Goal: Browse casually: Explore the website without a specific task or goal

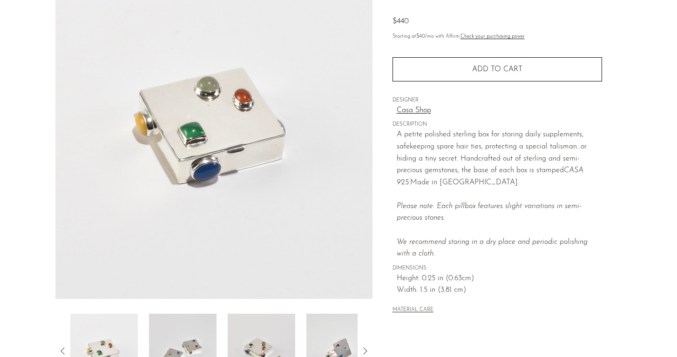
scroll to position [229, 0]
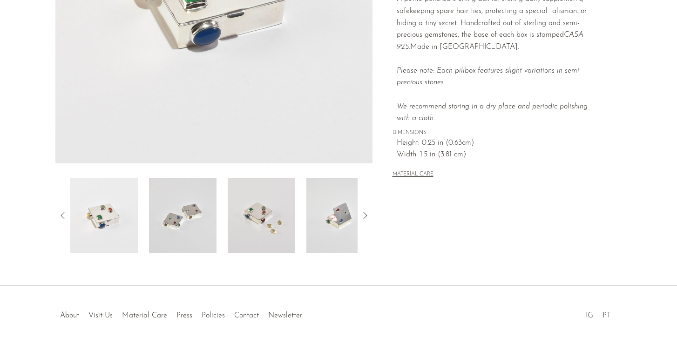
click at [276, 226] on img at bounding box center [262, 215] width 68 height 75
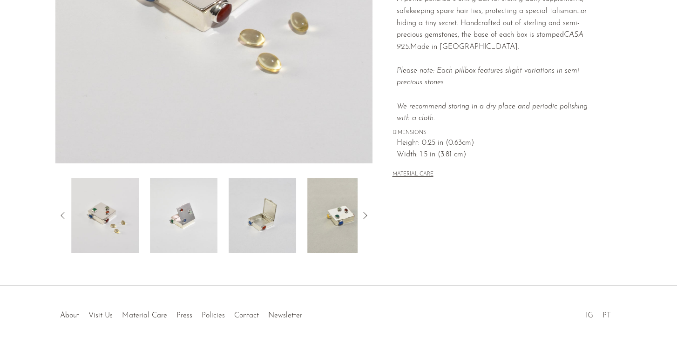
click at [332, 233] on img at bounding box center [342, 215] width 68 height 75
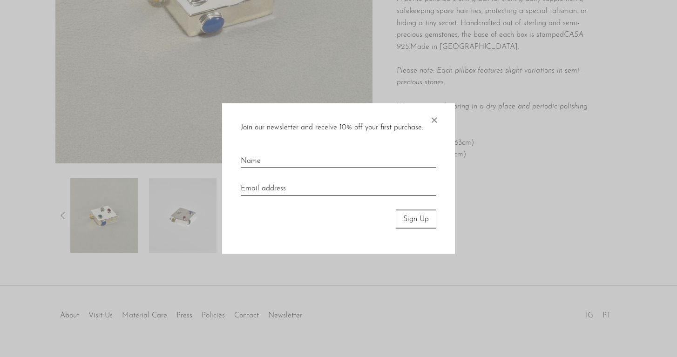
click at [434, 115] on span "×" at bounding box center [434, 118] width 9 height 30
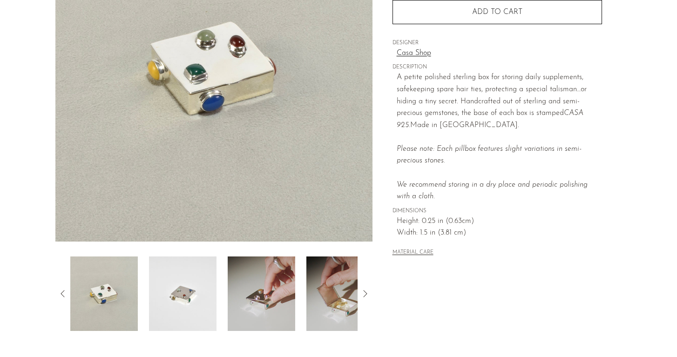
scroll to position [200, 0]
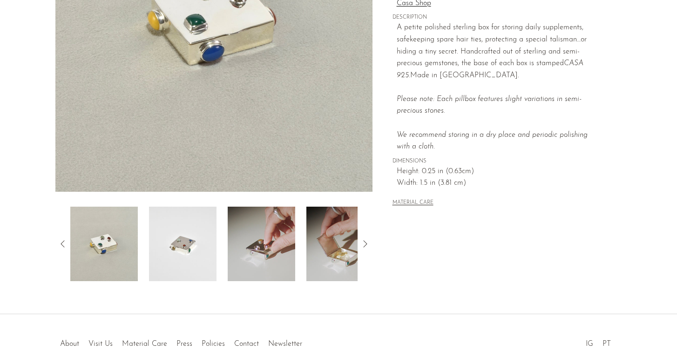
click at [198, 239] on img at bounding box center [183, 244] width 68 height 75
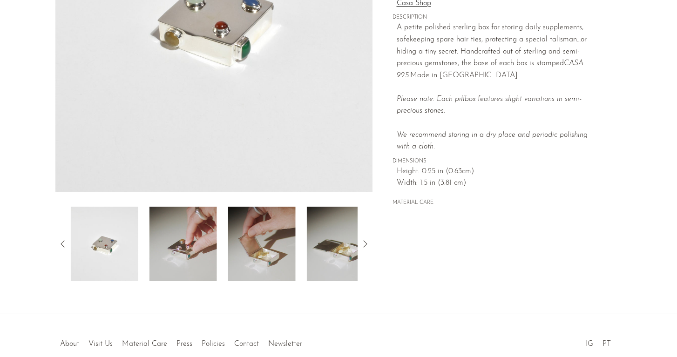
click at [191, 243] on img at bounding box center [184, 244] width 68 height 75
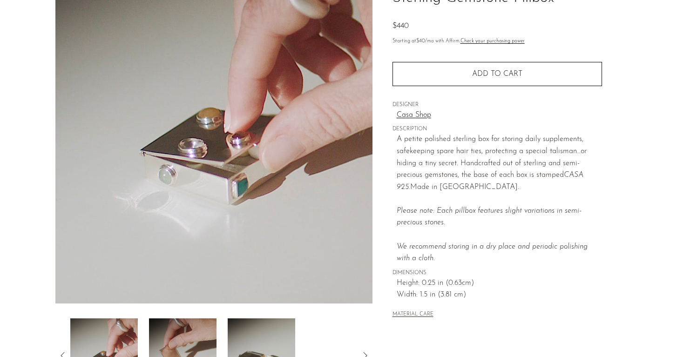
scroll to position [152, 0]
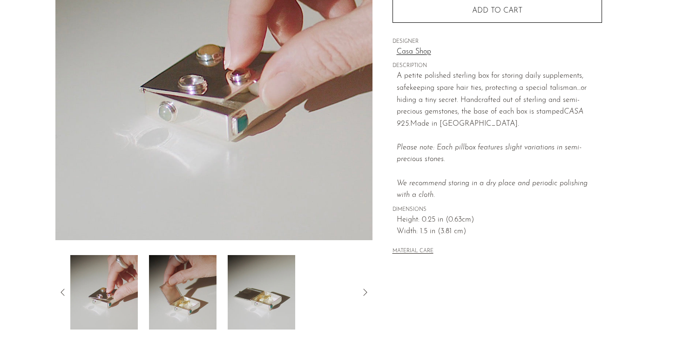
click at [198, 268] on img at bounding box center [183, 292] width 68 height 75
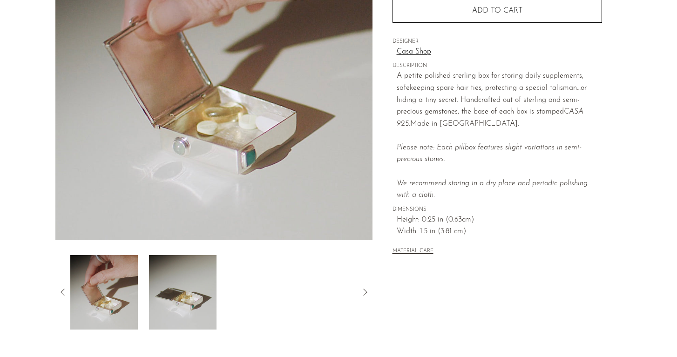
click at [195, 299] on img at bounding box center [183, 292] width 68 height 75
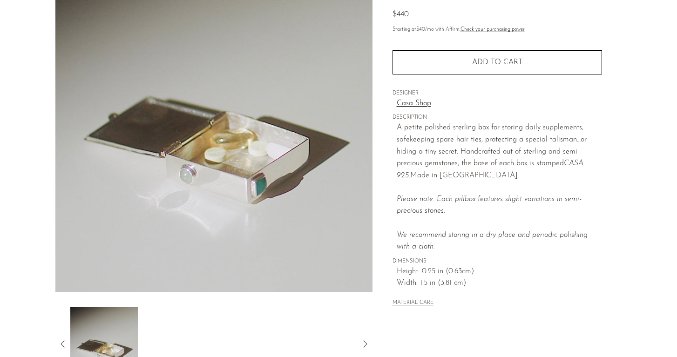
scroll to position [173, 0]
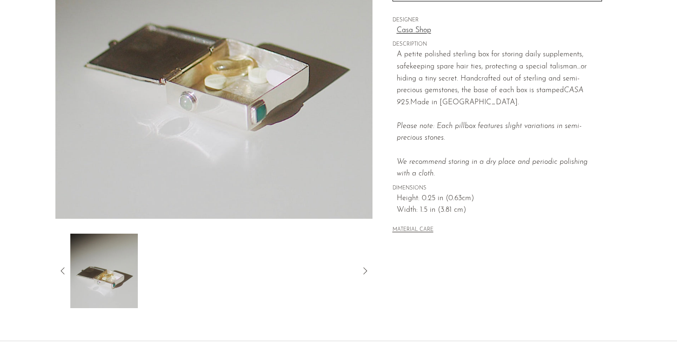
click at [62, 270] on icon at bounding box center [63, 270] width 4 height 7
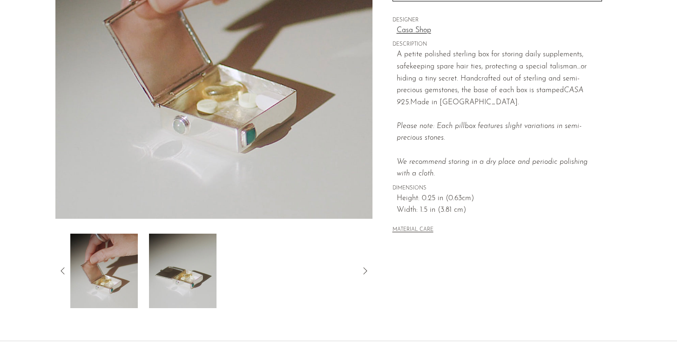
click at [131, 288] on img at bounding box center [104, 271] width 68 height 75
click at [104, 270] on img at bounding box center [104, 271] width 68 height 75
click at [63, 272] on icon at bounding box center [62, 271] width 11 height 11
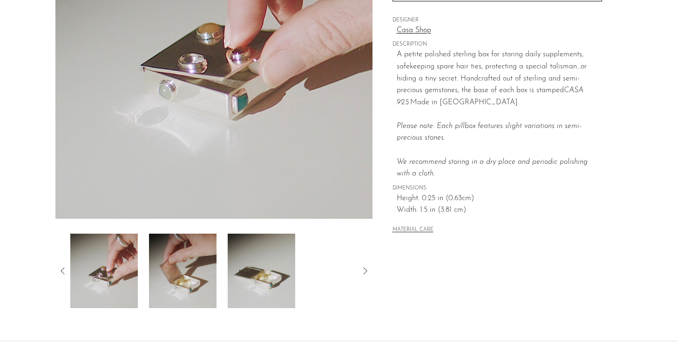
click at [63, 272] on icon at bounding box center [62, 271] width 11 height 11
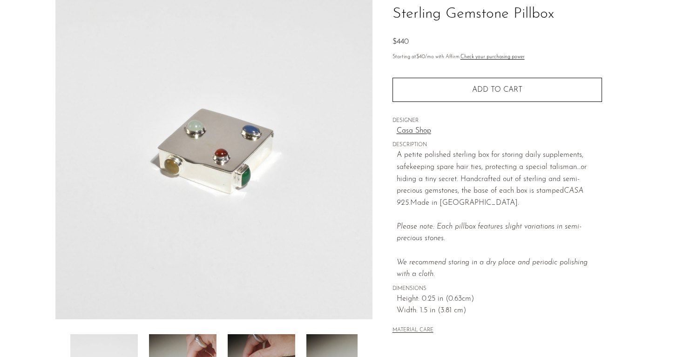
scroll to position [0, 0]
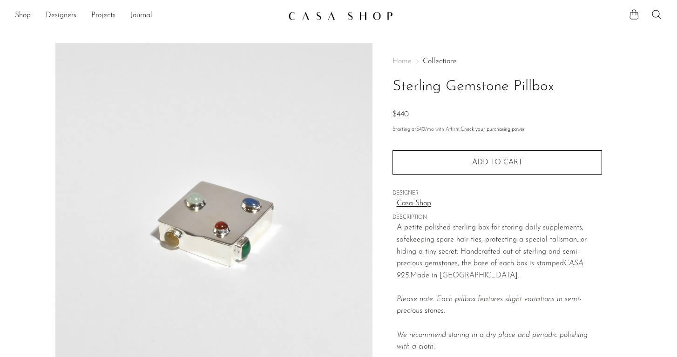
click at [629, 91] on article "Sterling Gemstone Pillbox $440" at bounding box center [339, 262] width 596 height 439
click at [632, 180] on article "Sterling Gemstone Pillbox $440" at bounding box center [339, 262] width 596 height 439
click at [335, 15] on img at bounding box center [340, 15] width 105 height 9
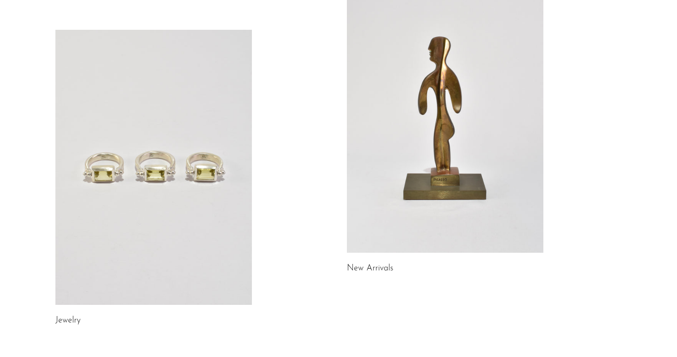
scroll to position [93, 0]
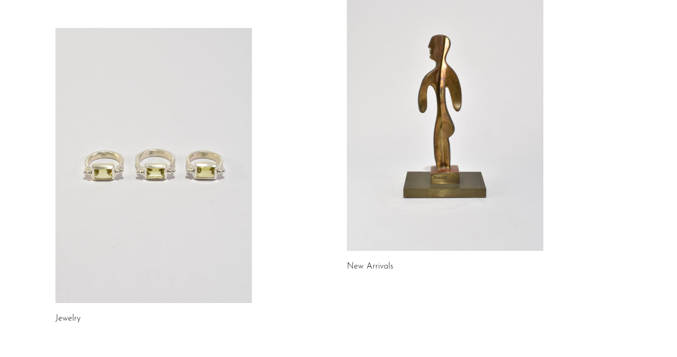
click at [451, 185] on link at bounding box center [445, 113] width 197 height 275
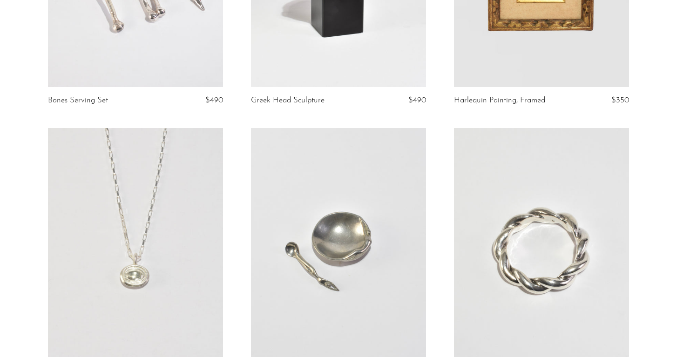
scroll to position [2031, 0]
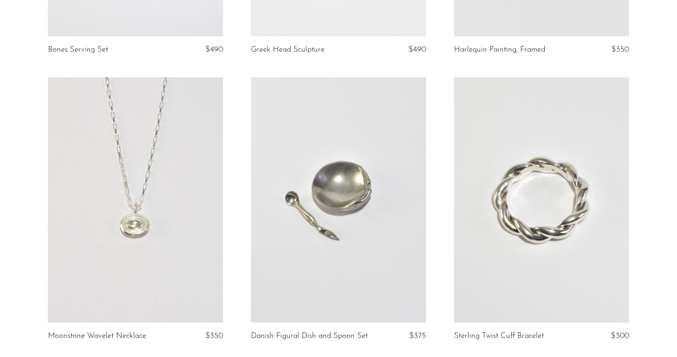
click at [241, 230] on article "Danish Figural Dish and Spoon Set $375" at bounding box center [338, 220] width 203 height 287
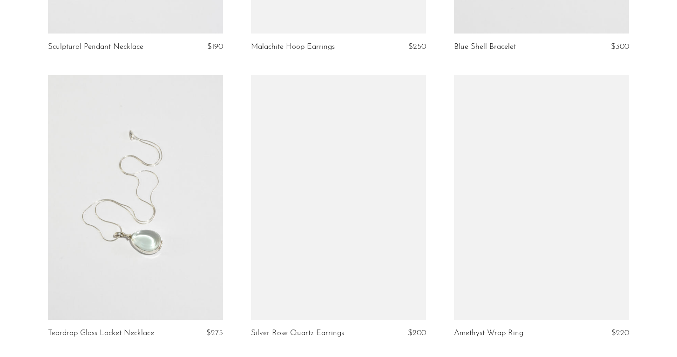
scroll to position [3410, 0]
